Goal: Transaction & Acquisition: Purchase product/service

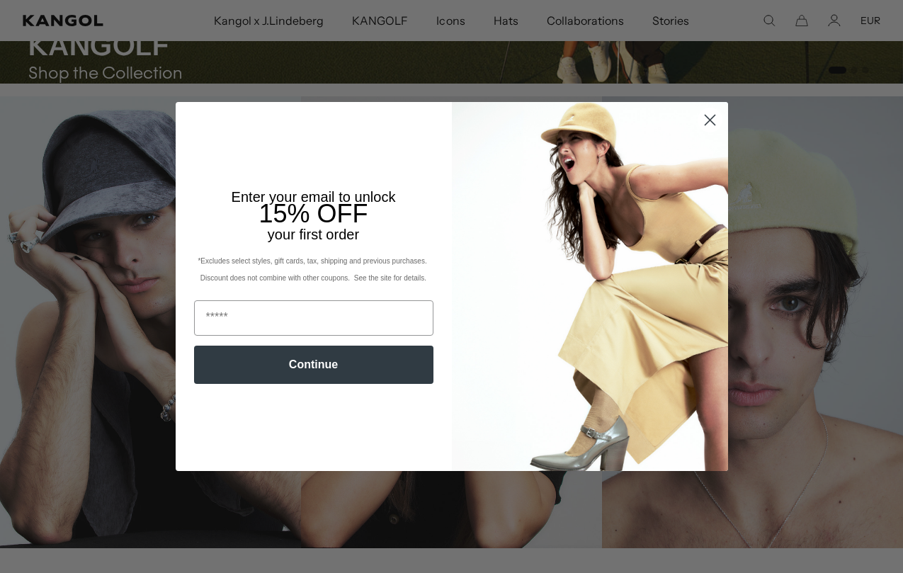
click at [714, 115] on icon "Close dialog" at bounding box center [709, 120] width 10 height 10
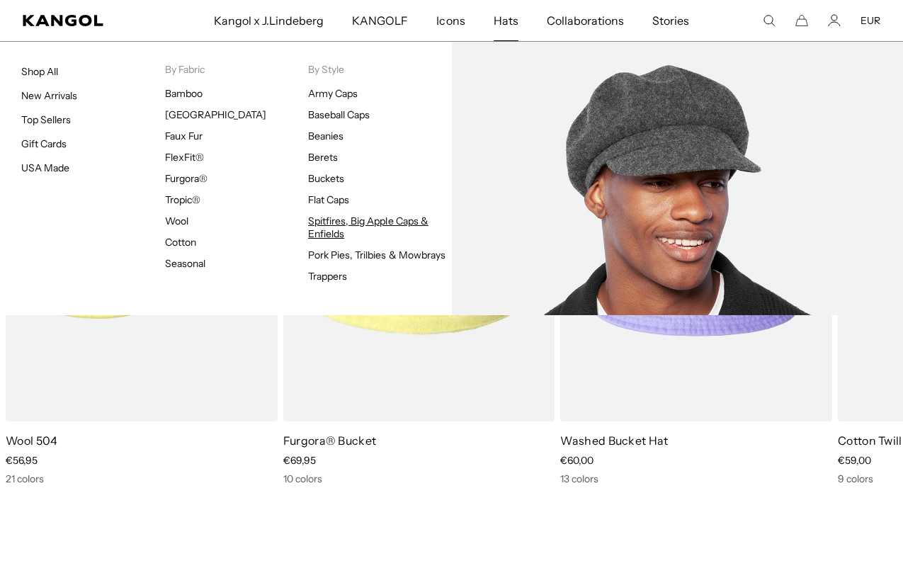
scroll to position [0, 292]
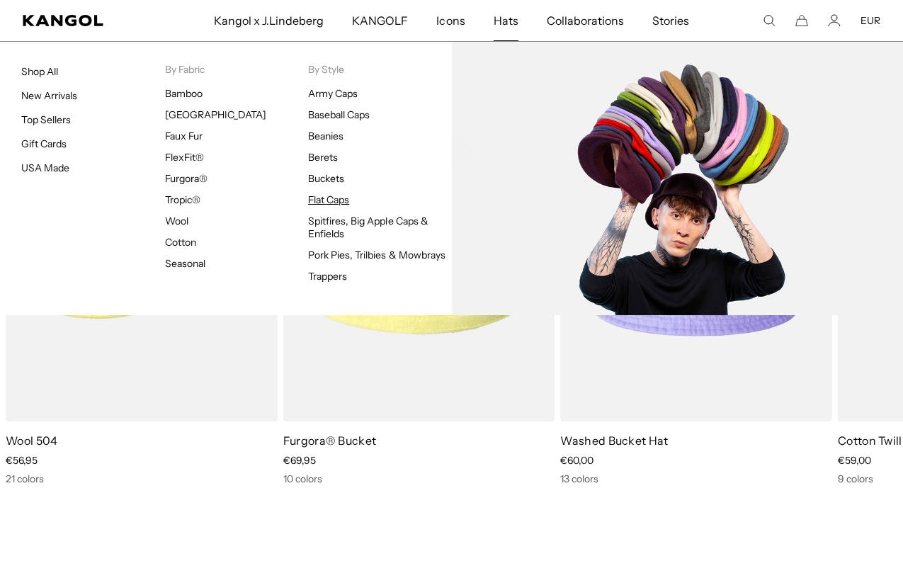
click at [336, 200] on link "Flat Caps" at bounding box center [328, 199] width 41 height 13
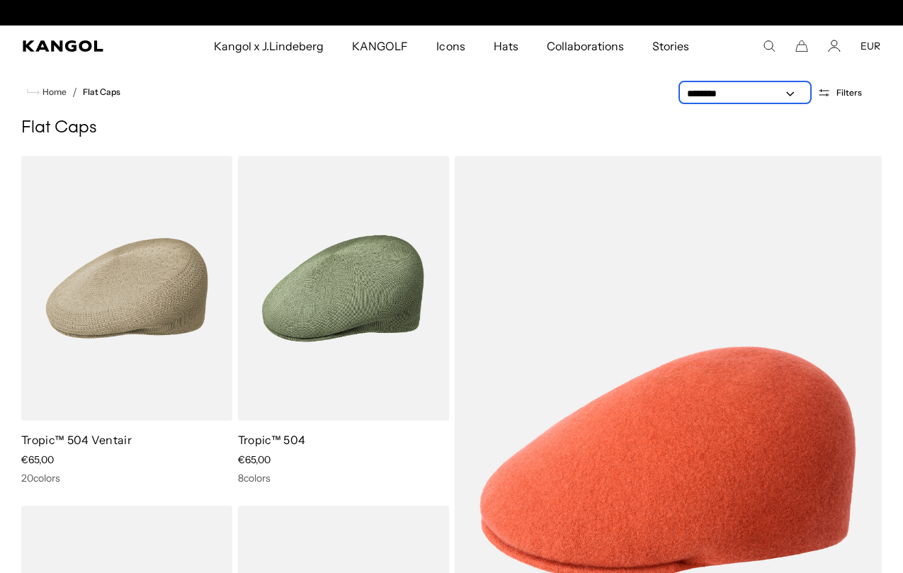
click at [798, 89] on select "**********" at bounding box center [744, 93] width 127 height 15
select select "*****"
click at [682, 86] on select "**********" at bounding box center [744, 93] width 127 height 15
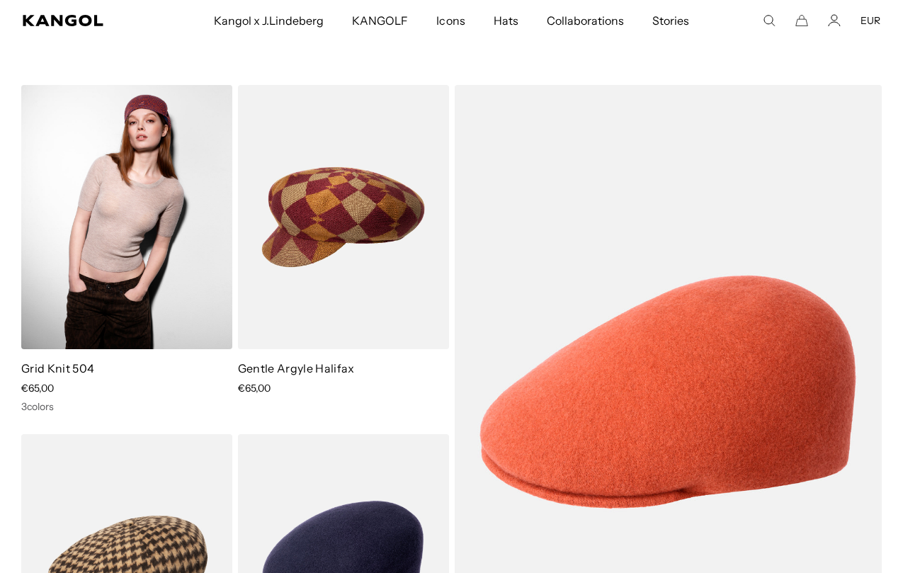
click at [172, 275] on img at bounding box center [126, 217] width 211 height 265
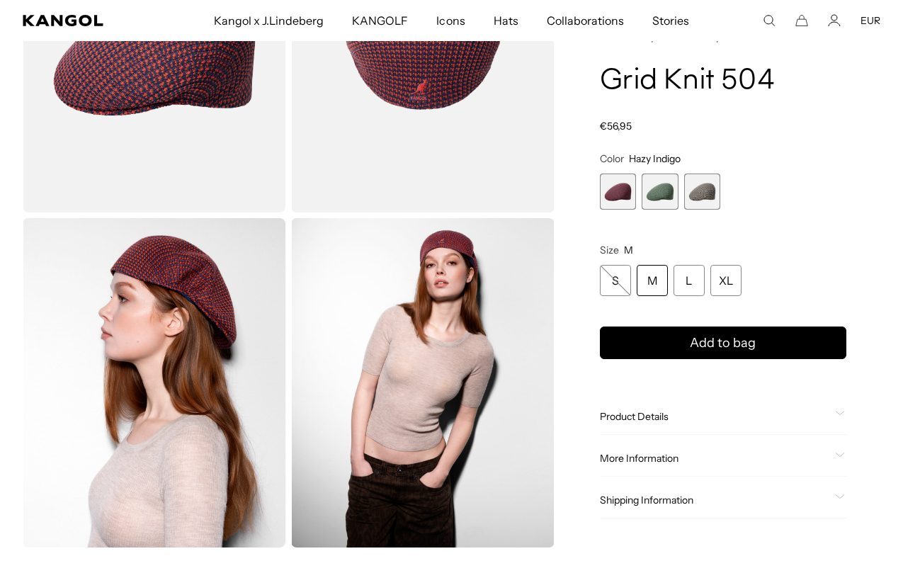
scroll to position [0, 292]
click at [701, 454] on span "More Information" at bounding box center [714, 458] width 229 height 13
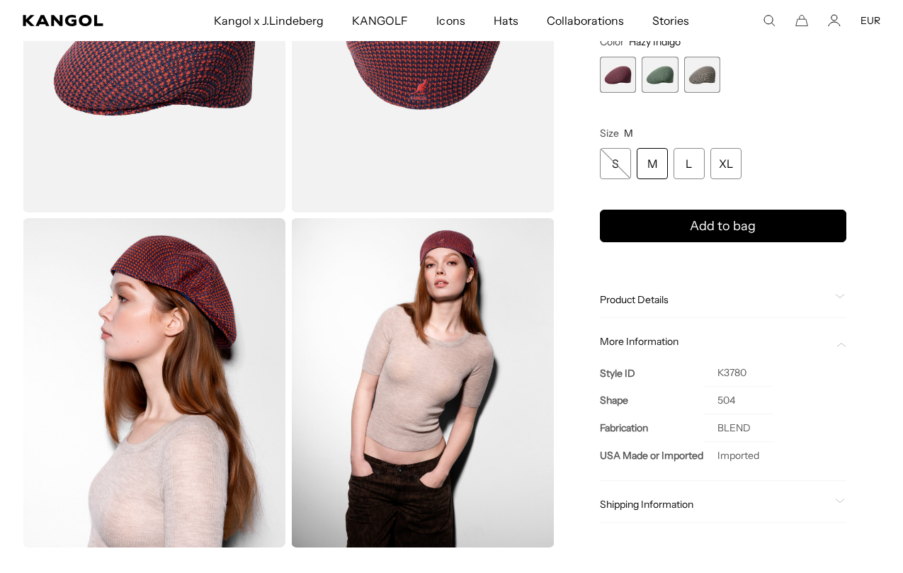
scroll to position [0, 0]
click at [678, 299] on span "Product Details" at bounding box center [714, 299] width 229 height 13
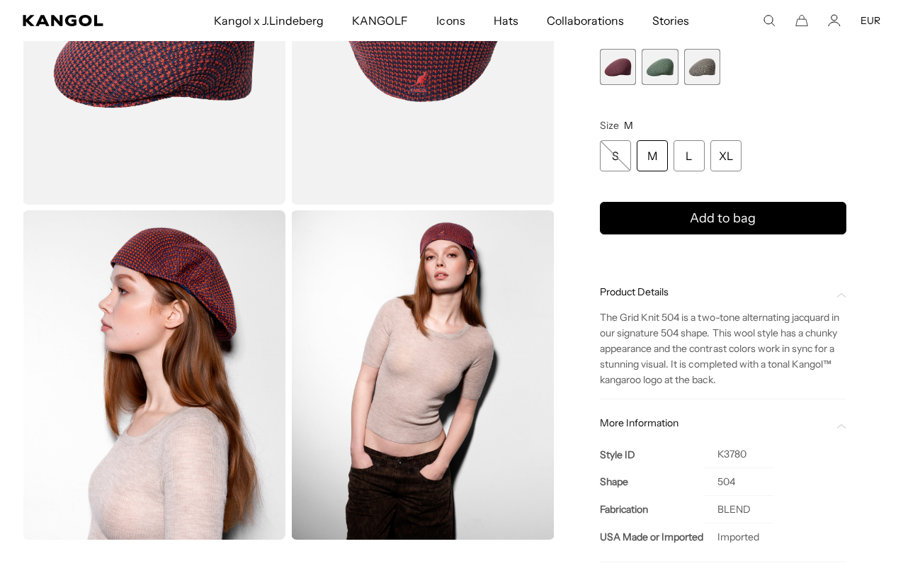
scroll to position [221, 0]
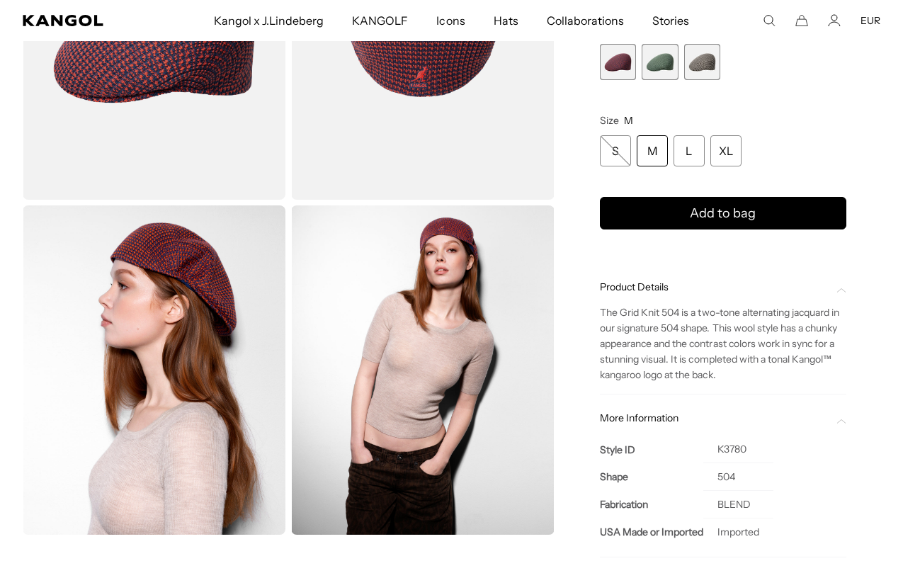
click at [460, 360] on img "Gallery Viewer" at bounding box center [422, 369] width 263 height 328
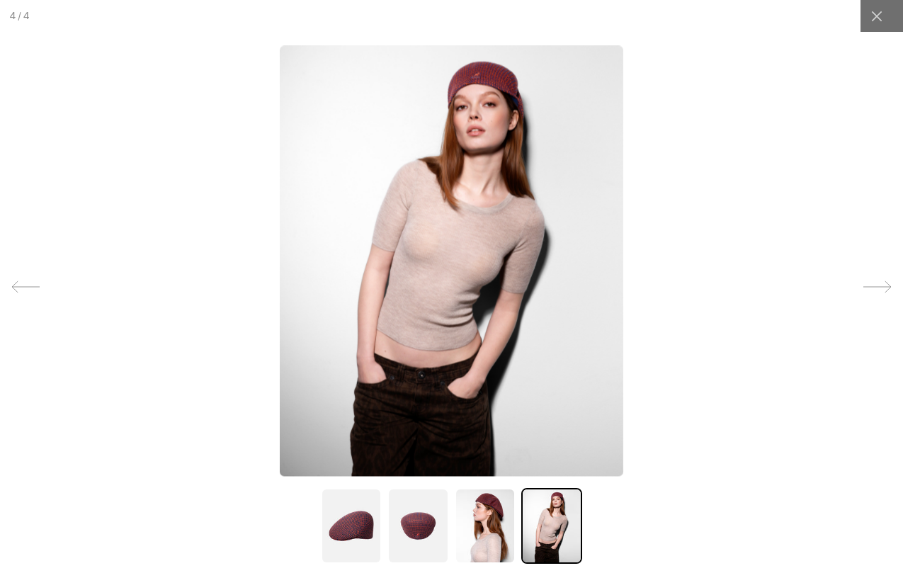
scroll to position [0, 0]
click at [488, 548] on img at bounding box center [484, 526] width 61 height 76
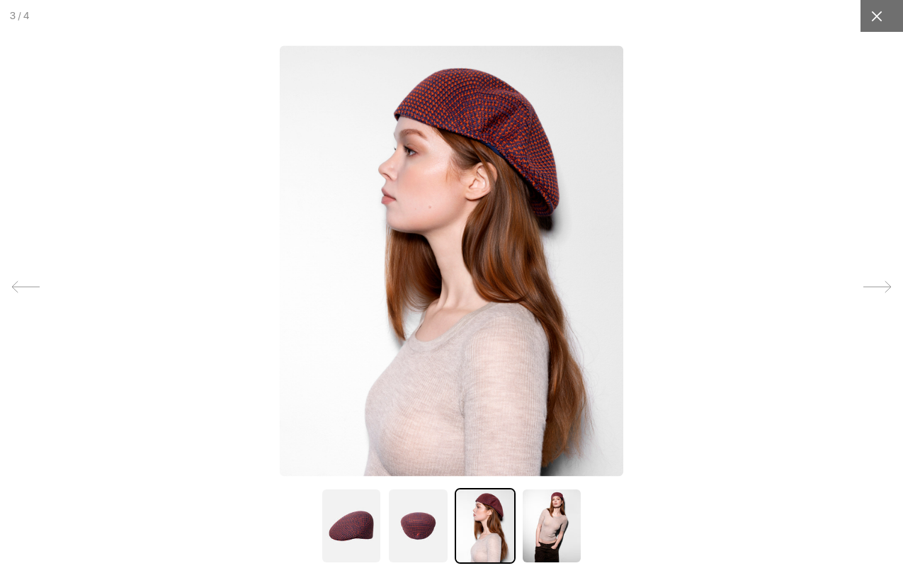
scroll to position [0, 292]
click at [891, 11] on div at bounding box center [876, 16] width 32 height 32
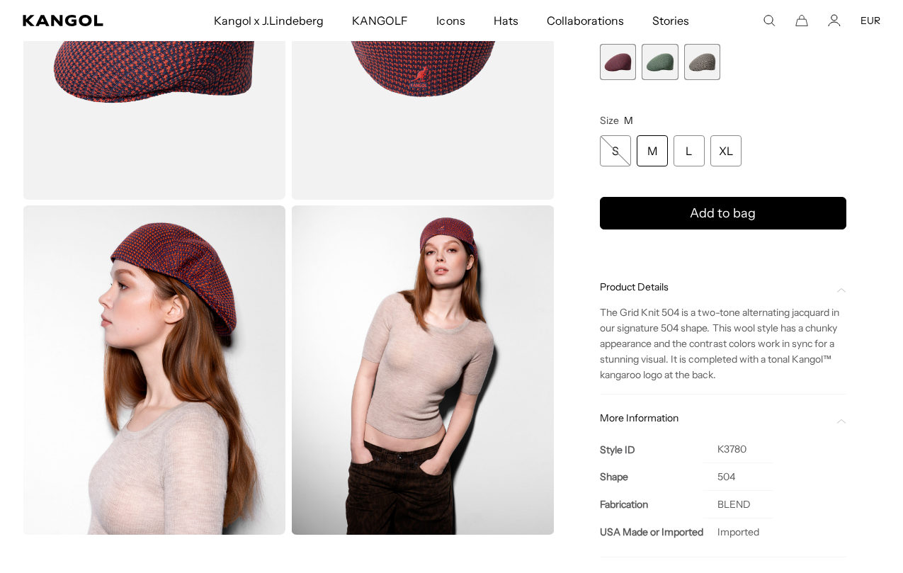
scroll to position [0, 0]
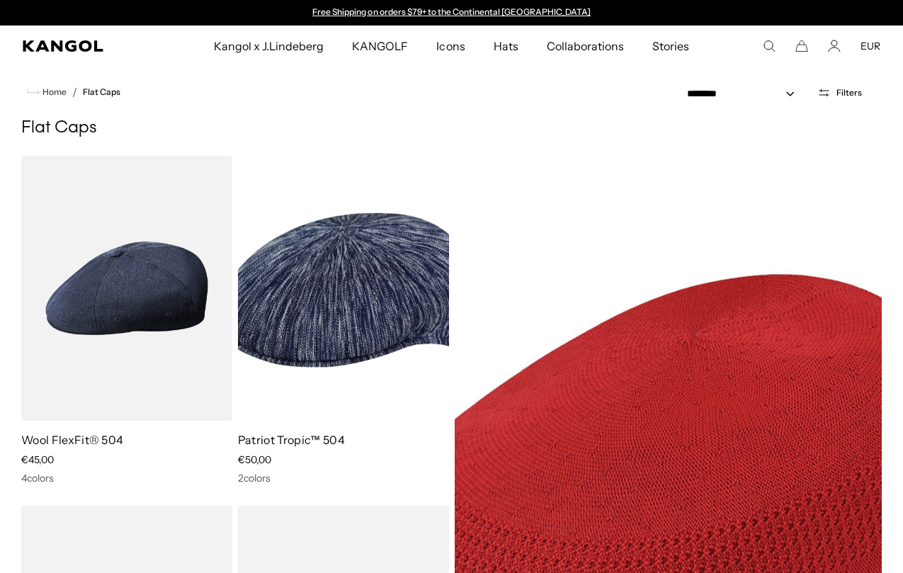
select select "*****"
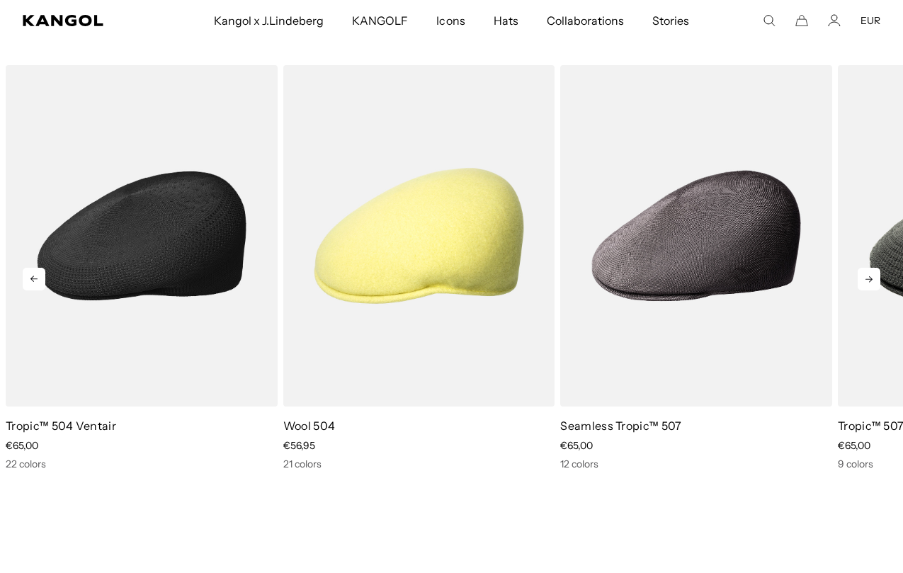
click at [173, 351] on img "1 of 10" at bounding box center [142, 235] width 272 height 341
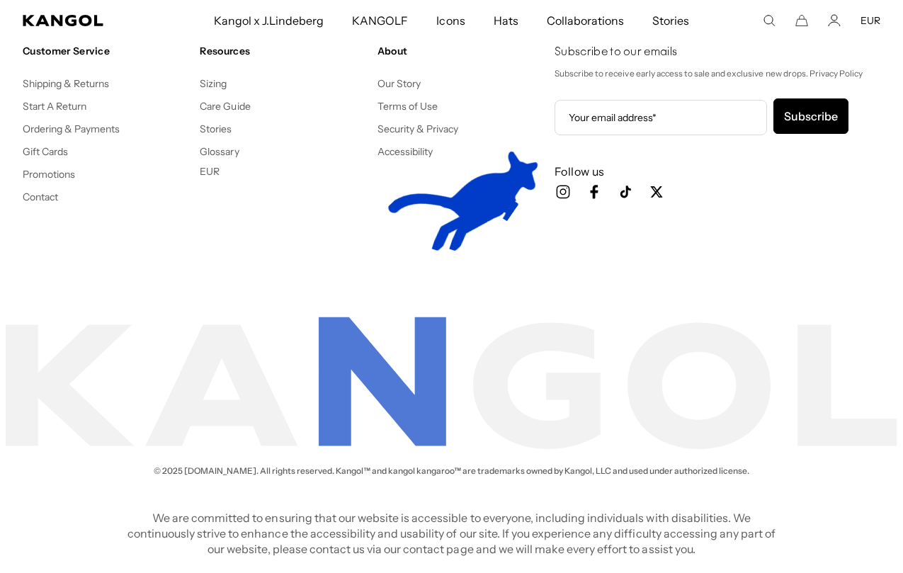
scroll to position [6533, 0]
